Goal: Task Accomplishment & Management: Manage account settings

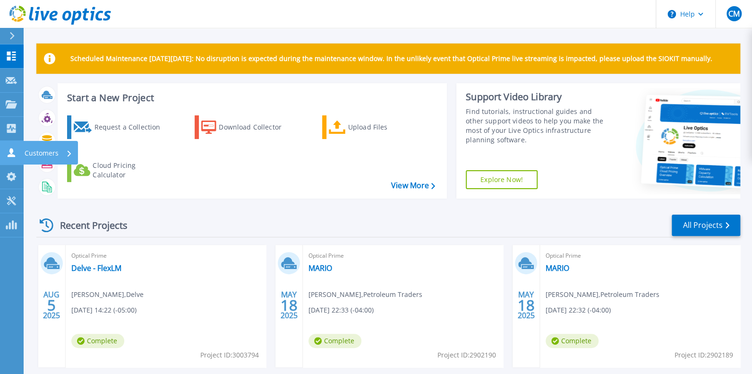
click at [34, 159] on p "Customers" at bounding box center [42, 153] width 34 height 25
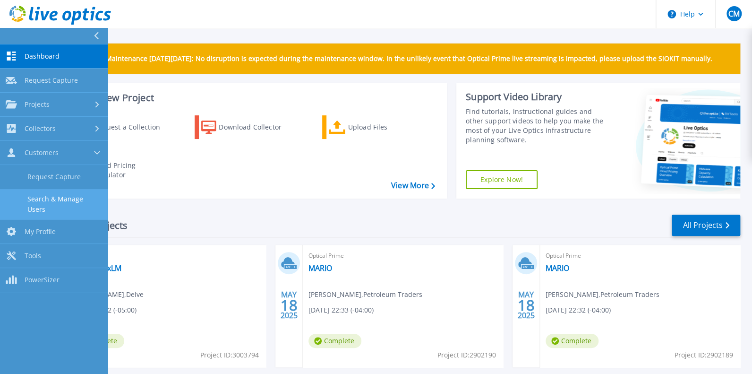
click at [90, 209] on link "Search & Manage Users" at bounding box center [54, 204] width 108 height 30
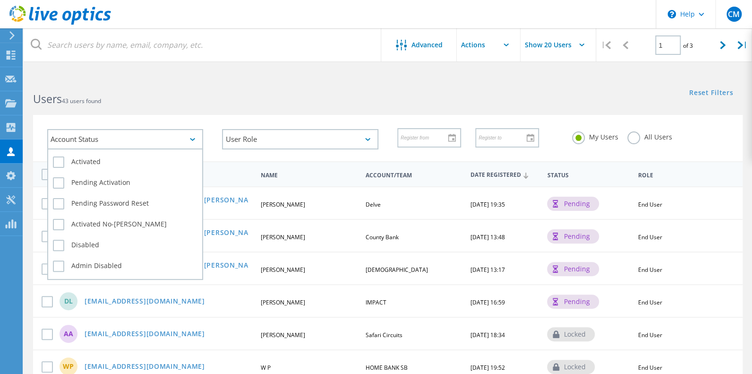
click at [194, 137] on div "Account Status" at bounding box center [125, 139] width 156 height 20
click at [55, 183] on label "Pending Activation" at bounding box center [125, 182] width 145 height 11
click at [0, 0] on input "Pending Activation" at bounding box center [0, 0] width 0 height 0
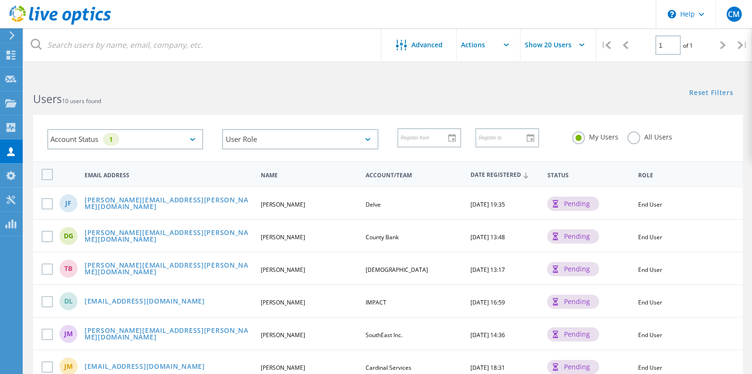
click at [438, 110] on div "Account Status 1 Activated Pending Activation Pending Password Reset Activated …" at bounding box center [388, 132] width 728 height 58
